Goal: Check status: Check status

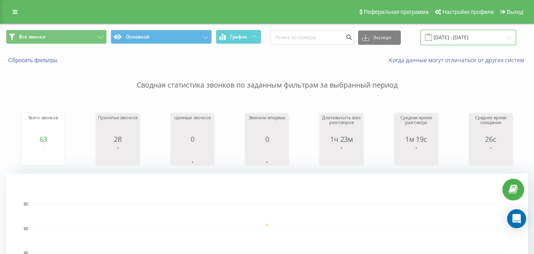
click at [473, 40] on input "[DATE] - [DATE]" at bounding box center [469, 37] width 96 height 15
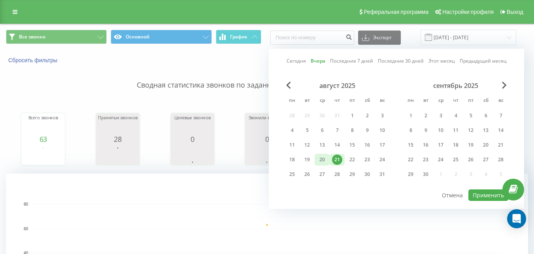
click at [322, 161] on div "20" at bounding box center [322, 159] width 10 height 10
click at [469, 196] on button "Применить" at bounding box center [489, 194] width 40 height 11
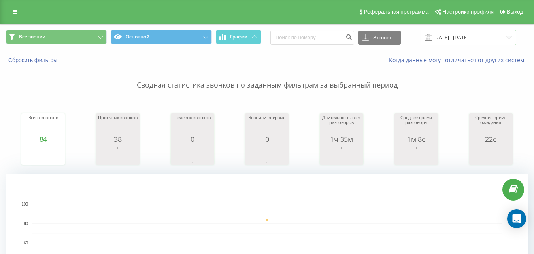
click at [470, 38] on input "[DATE] - [DATE]" at bounding box center [469, 37] width 96 height 15
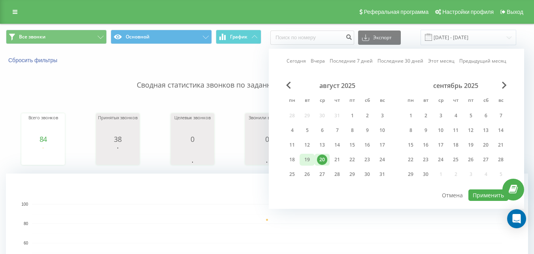
click at [313, 158] on div "19" at bounding box center [307, 159] width 15 height 12
click at [481, 197] on button "Применить" at bounding box center [489, 194] width 40 height 11
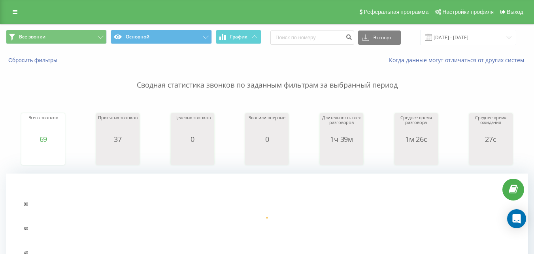
click at [450, 26] on div "Все звонки Основной График Экспорт .csv .xls .xlsx [DATE] - [DATE]" at bounding box center [267, 37] width 534 height 27
click at [450, 38] on input "[DATE] - [DATE]" at bounding box center [469, 37] width 96 height 15
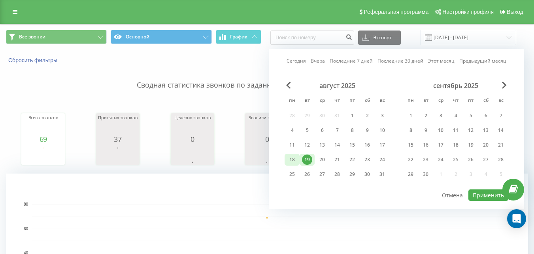
click at [290, 156] on div "18" at bounding box center [292, 159] width 10 height 10
click at [491, 194] on button "Применить" at bounding box center [489, 194] width 40 height 11
type input "[DATE] - [DATE]"
